Goal: Task Accomplishment & Management: Manage account settings

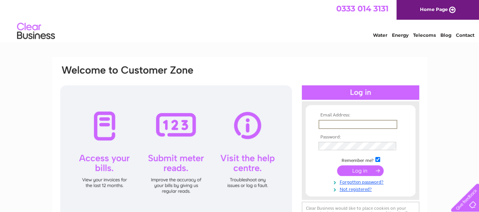
click at [324, 125] on input "text" at bounding box center [357, 124] width 79 height 9
type input "[EMAIL_ADDRESS][DOMAIN_NAME]"
click at [322, 121] on input "text" at bounding box center [357, 124] width 79 height 9
type input "[EMAIL_ADDRESS][DOMAIN_NAME]"
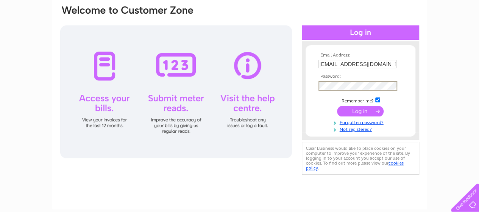
scroll to position [64, 0]
